Goal: Find specific page/section: Find specific page/section

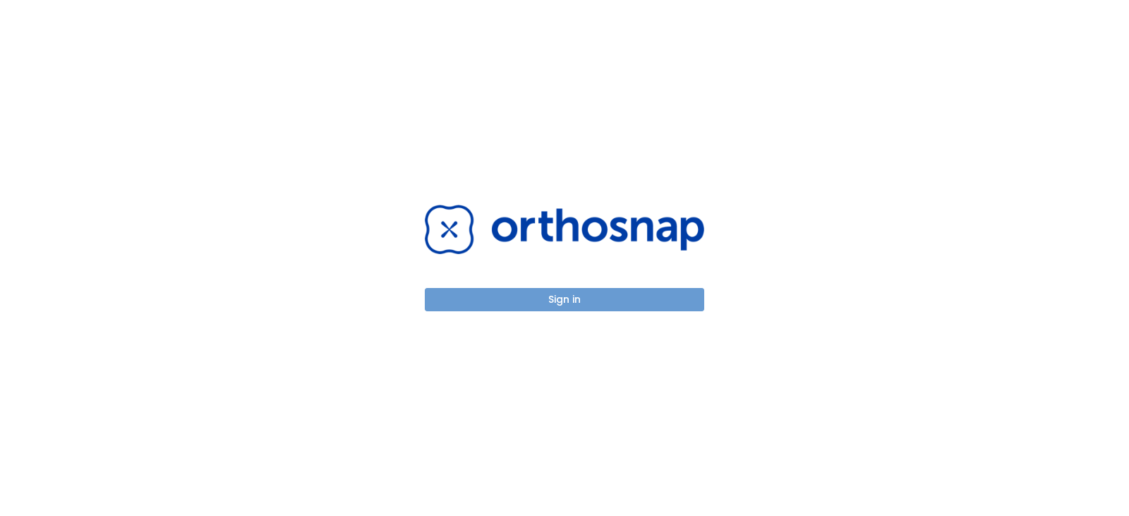
click at [527, 303] on button "Sign in" at bounding box center [564, 299] width 279 height 23
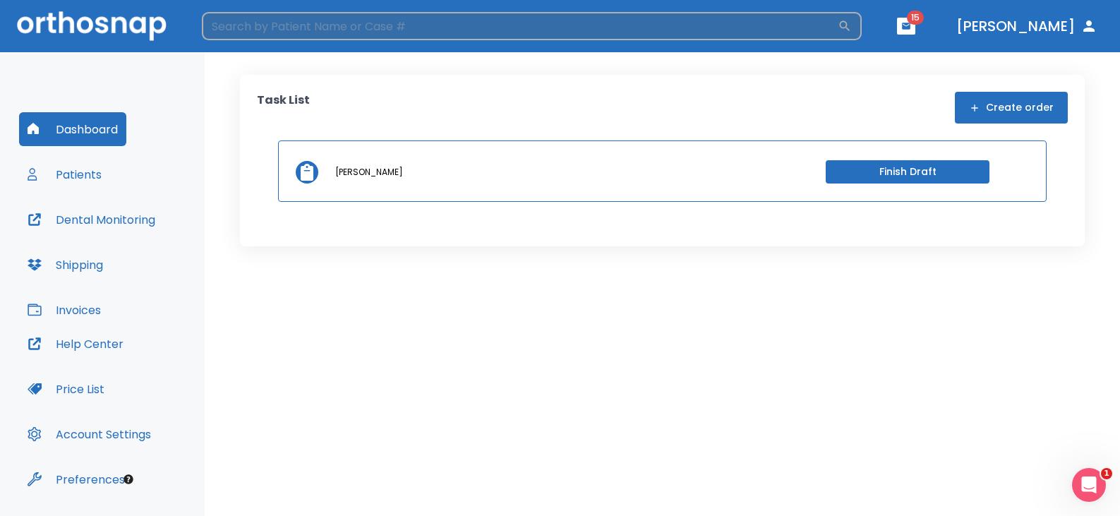
click at [344, 28] on input "search" at bounding box center [520, 26] width 636 height 28
type input "cunn"
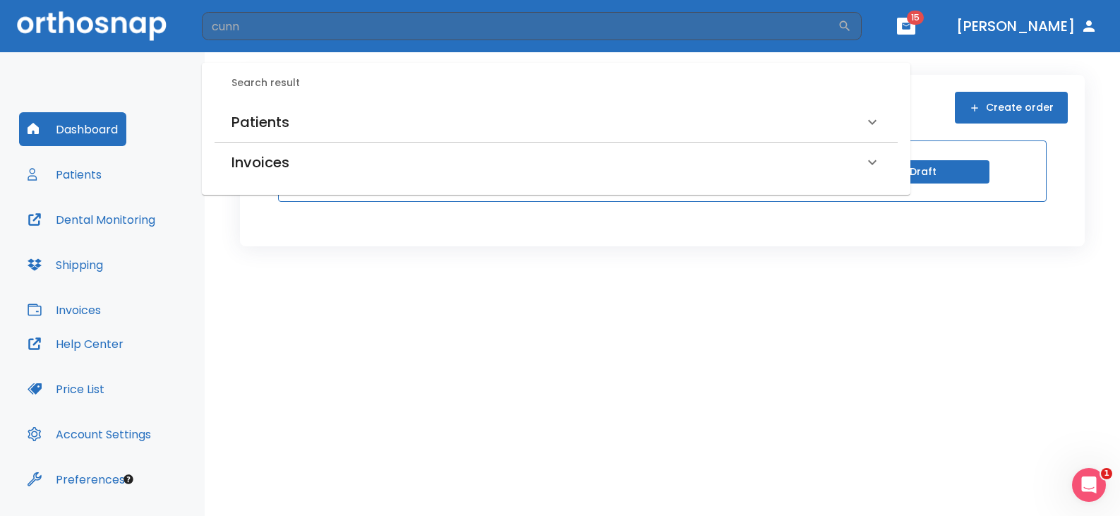
click at [277, 124] on h6 "Patients" at bounding box center [260, 122] width 58 height 23
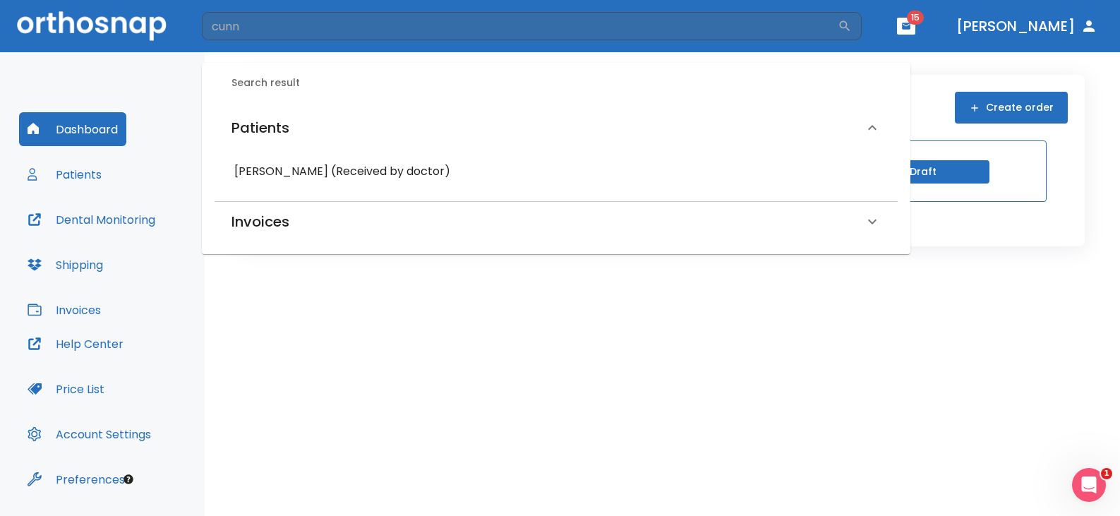
click at [279, 171] on h6 "David Cunningham (Received by doctor)" at bounding box center [555, 172] width 643 height 20
